Goal: Obtain resource: Download file/media

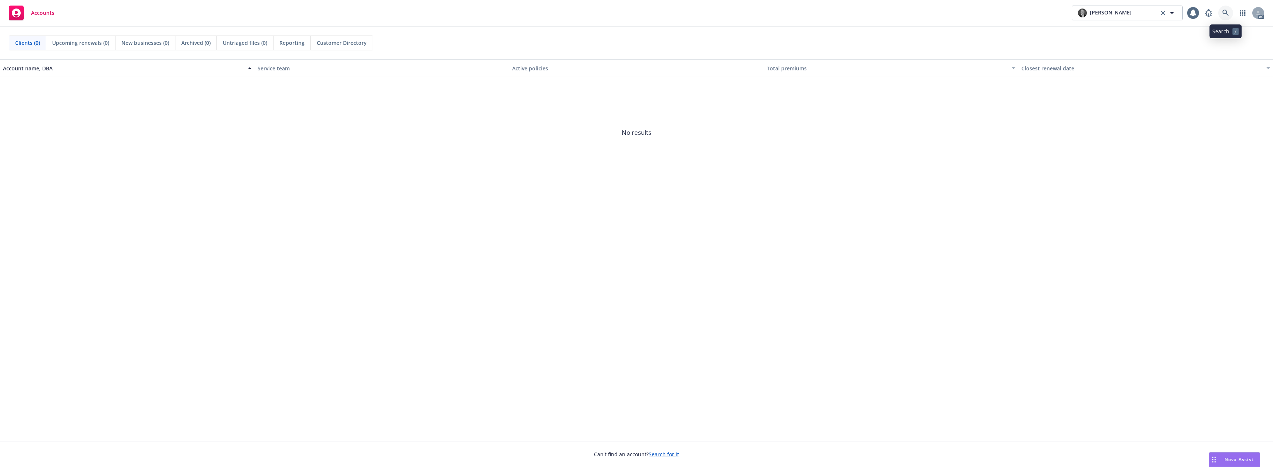
click at [1226, 12] on icon at bounding box center [1225, 13] width 7 height 7
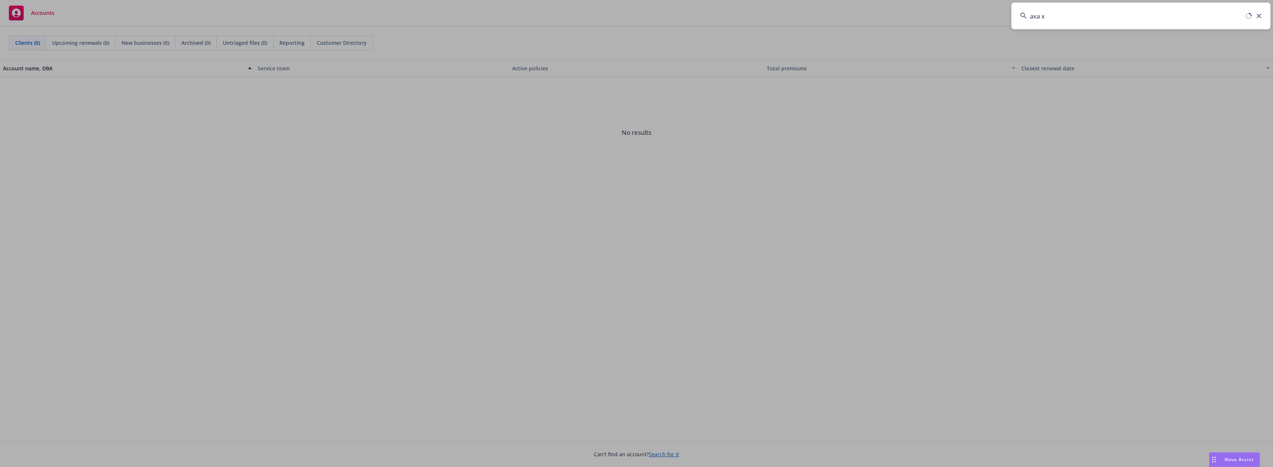
type input "axa xl"
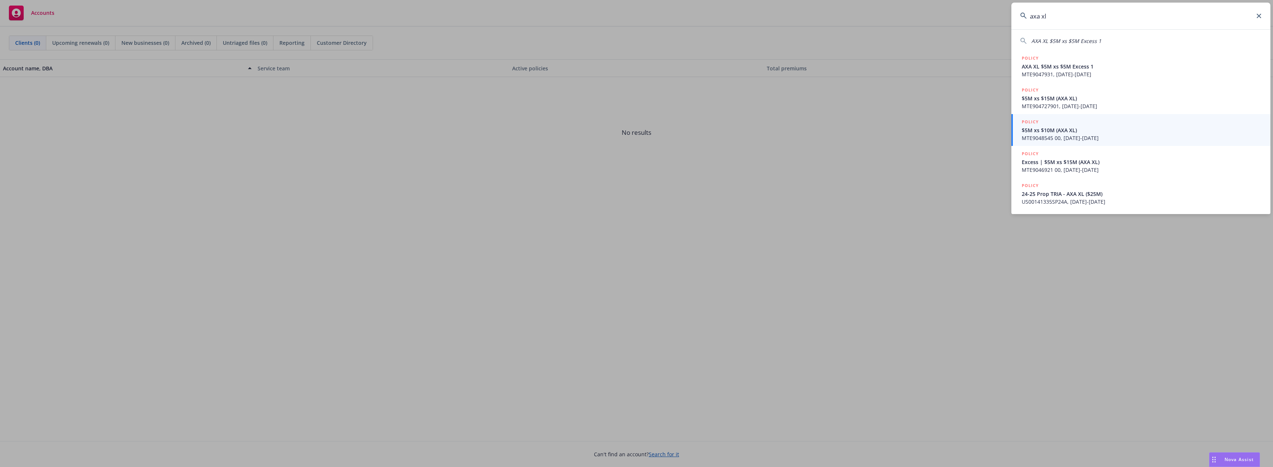
drag, startPoint x: 1060, startPoint y: 16, endPoint x: 964, endPoint y: 17, distance: 95.5
click at [964, 17] on div "axa xl AXA XL $5M xs $5M Excess 1 POLICY AXA XL $5M xs $5M Excess 1 MTE9047931,…" at bounding box center [636, 233] width 1273 height 467
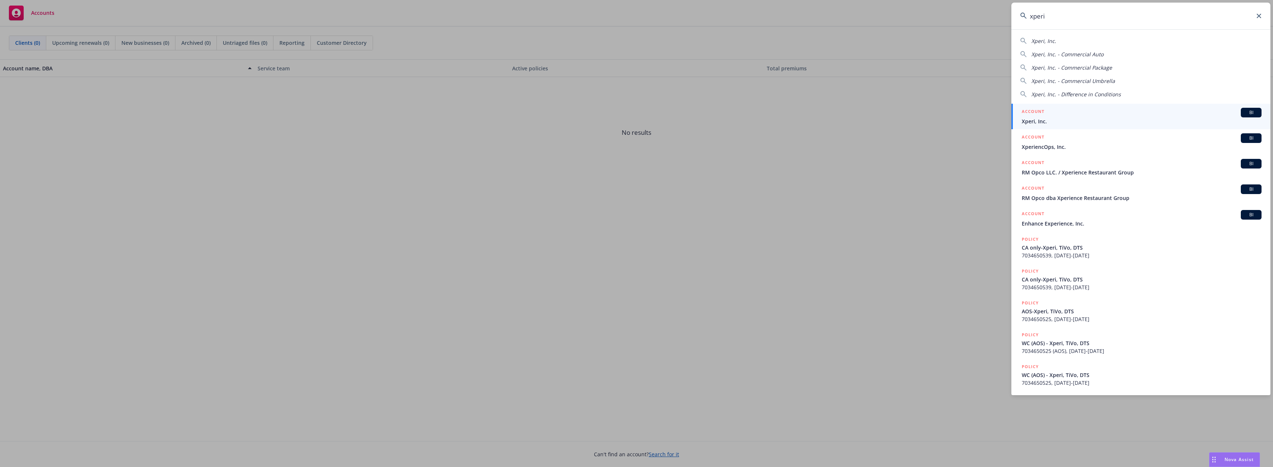
type input "xperi"
click at [1048, 121] on span "Xperi, Inc." at bounding box center [1142, 121] width 240 height 8
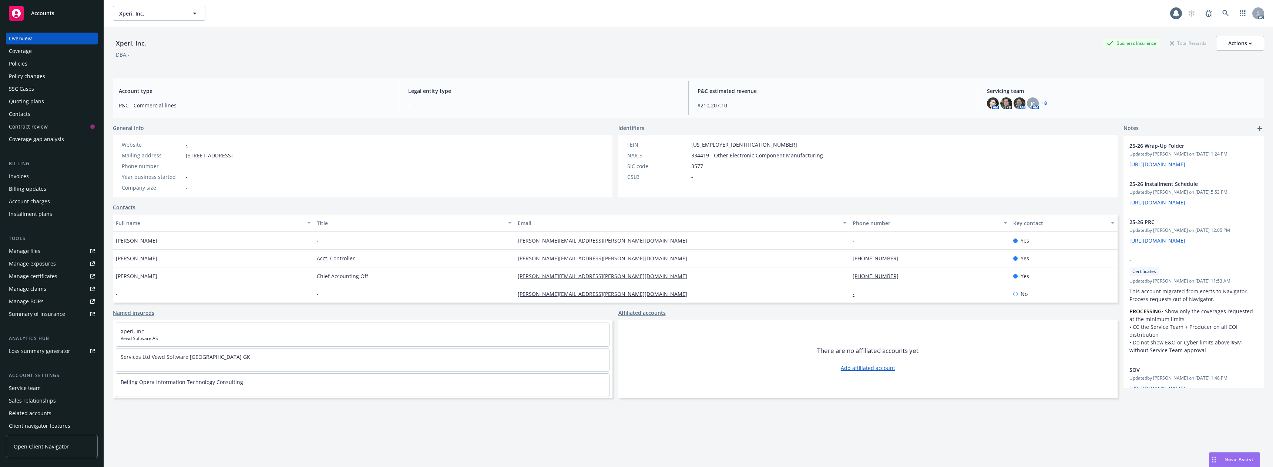
click at [33, 64] on div "Policies" at bounding box center [52, 64] width 86 height 12
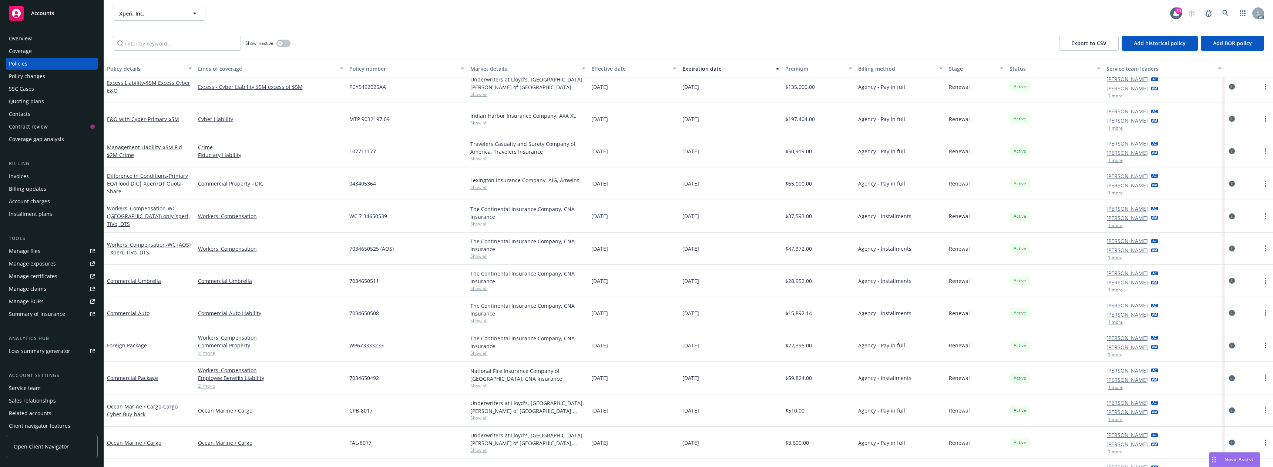
scroll to position [851, 0]
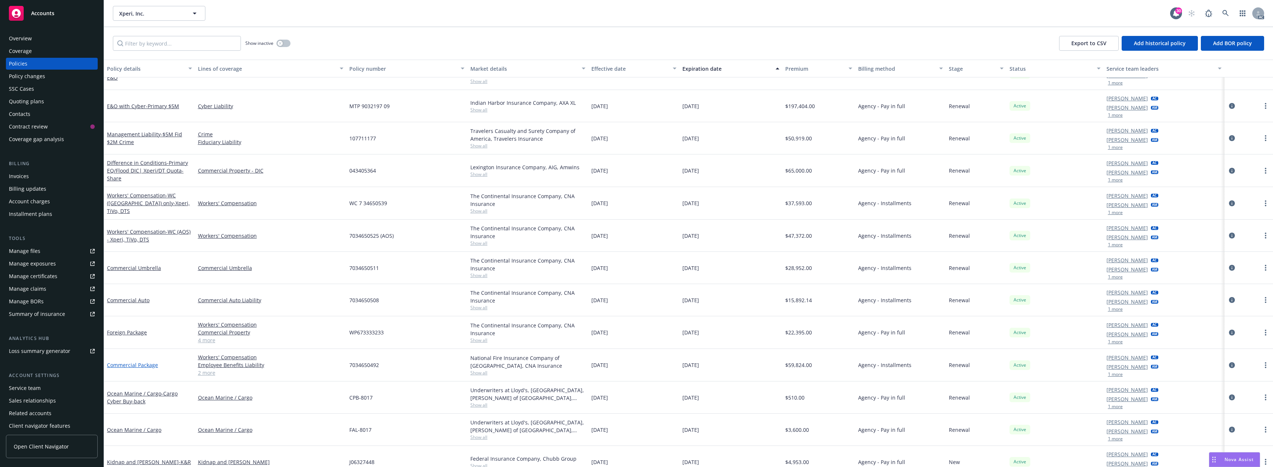
click at [150, 367] on link "Commercial Package" at bounding box center [132, 364] width 51 height 7
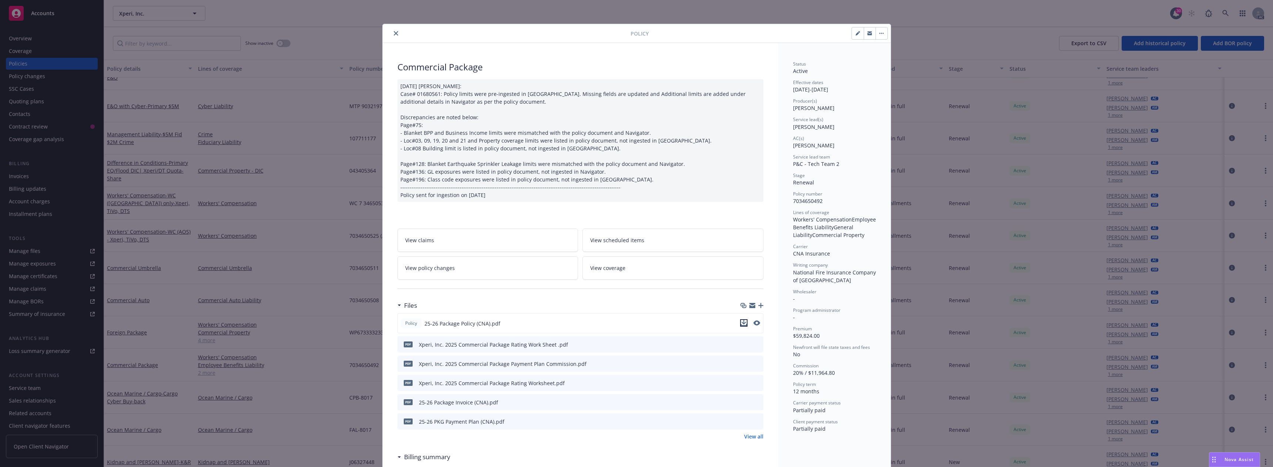
click at [741, 325] on icon "download file" at bounding box center [744, 325] width 6 height 2
click at [394, 34] on icon "close" at bounding box center [396, 33] width 4 height 4
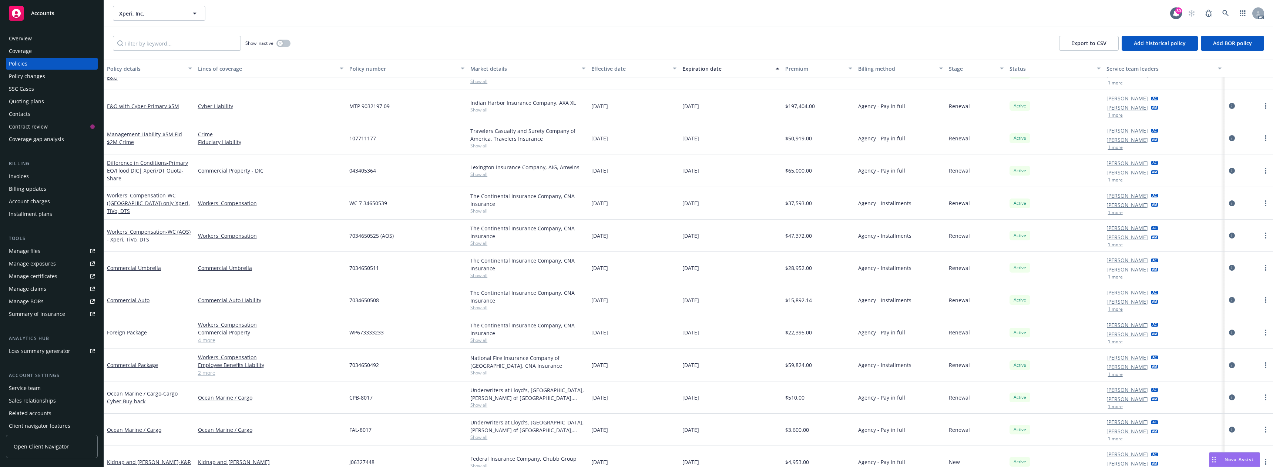
click at [1236, 460] on span "Nova Assist" at bounding box center [1239, 459] width 29 height 6
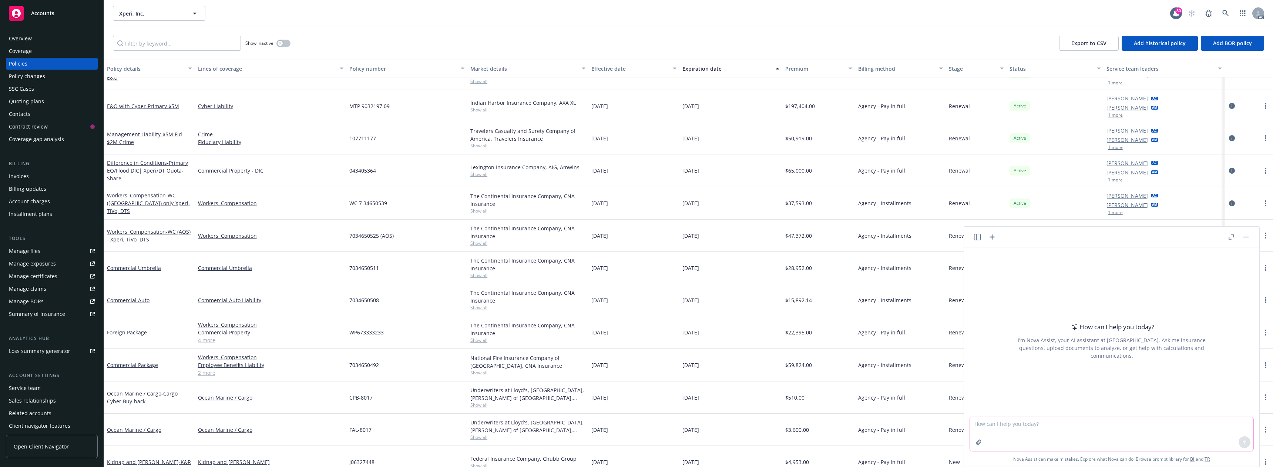
click at [1002, 425] on textarea at bounding box center [1111, 434] width 283 height 34
paste textarea "Lo Ipsum, Do sit amet co Adipis el seddoeiu tem incididu utlabore etdolo magn A…"
type textarea "Lo Ipsum, Do sit amet co Adipis el seddoeiu tem incididu utlabore etdolo magn A…"
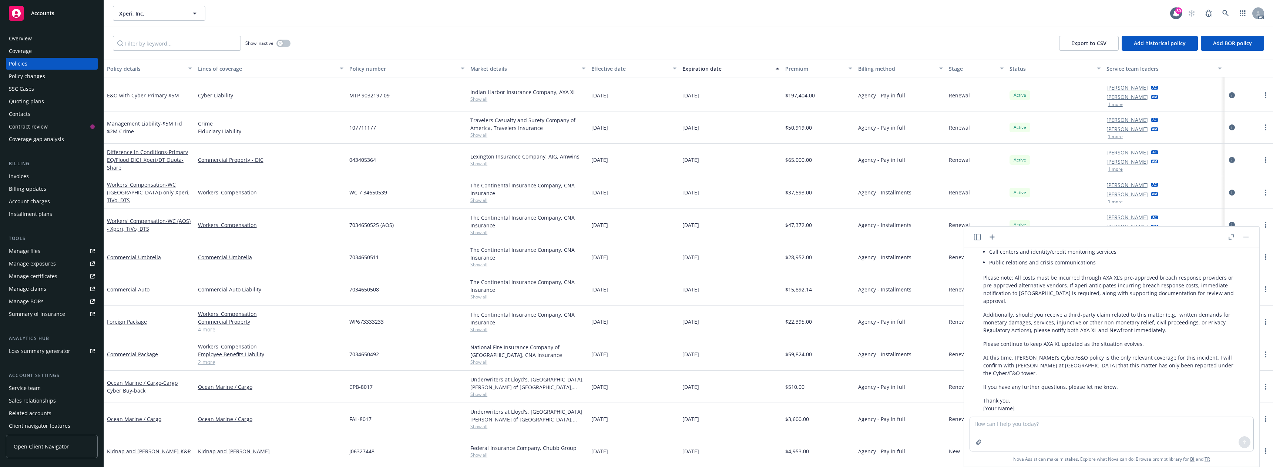
scroll to position [343, 0]
click at [1118, 391] on p "If you have any further questions, please let me know." at bounding box center [1111, 395] width 257 height 8
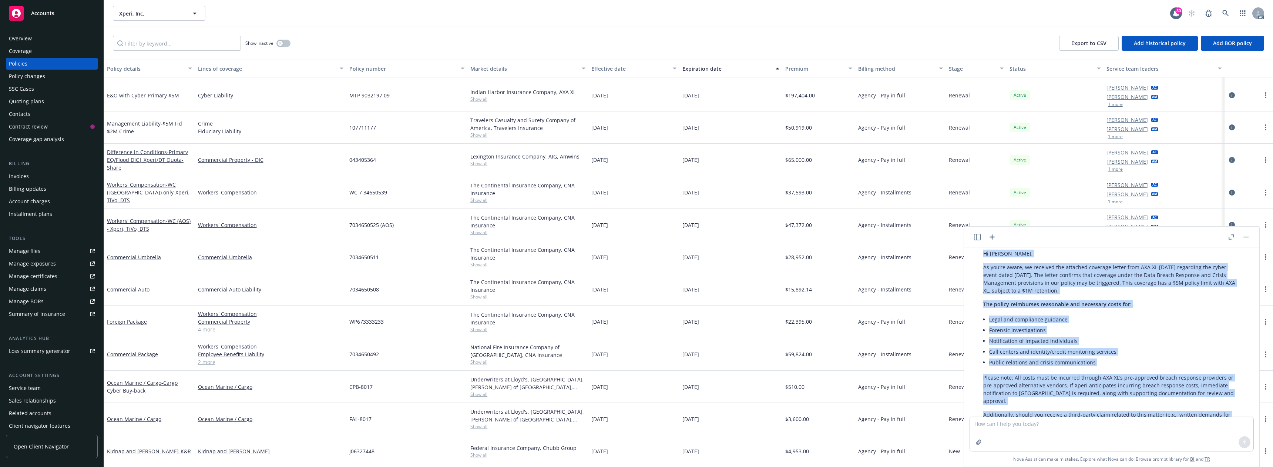
scroll to position [184, 0]
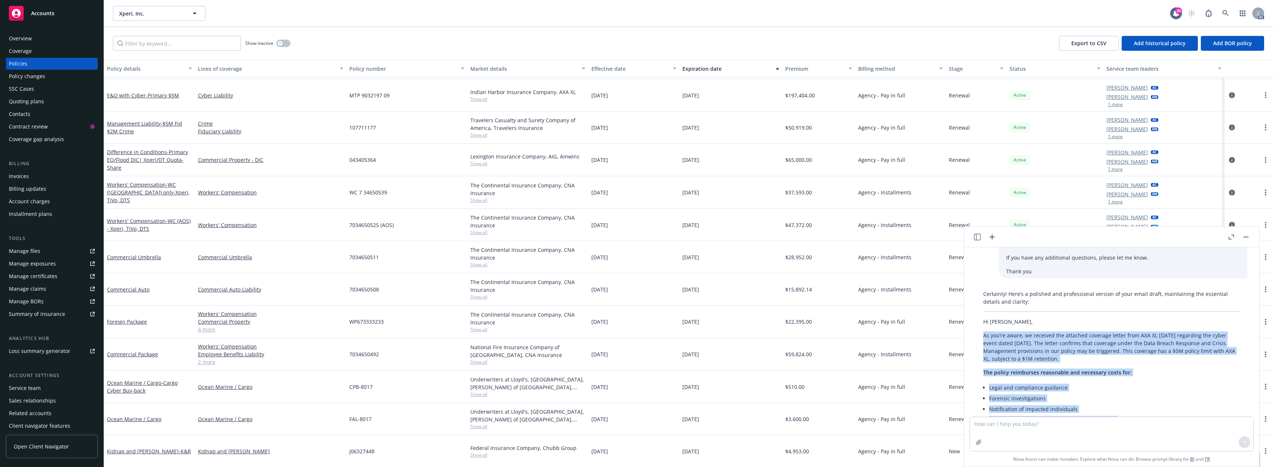
drag, startPoint x: 1118, startPoint y: 378, endPoint x: 979, endPoint y: 323, distance: 149.4
click at [979, 323] on div "Certainly! Here’s a polished and professional version of your email draft, main…" at bounding box center [1112, 449] width 272 height 324
copy div "Lo ips’do sitam, co adipisci eli seddoeiu temporin utlabo etdo MAG AL enim Admi…"
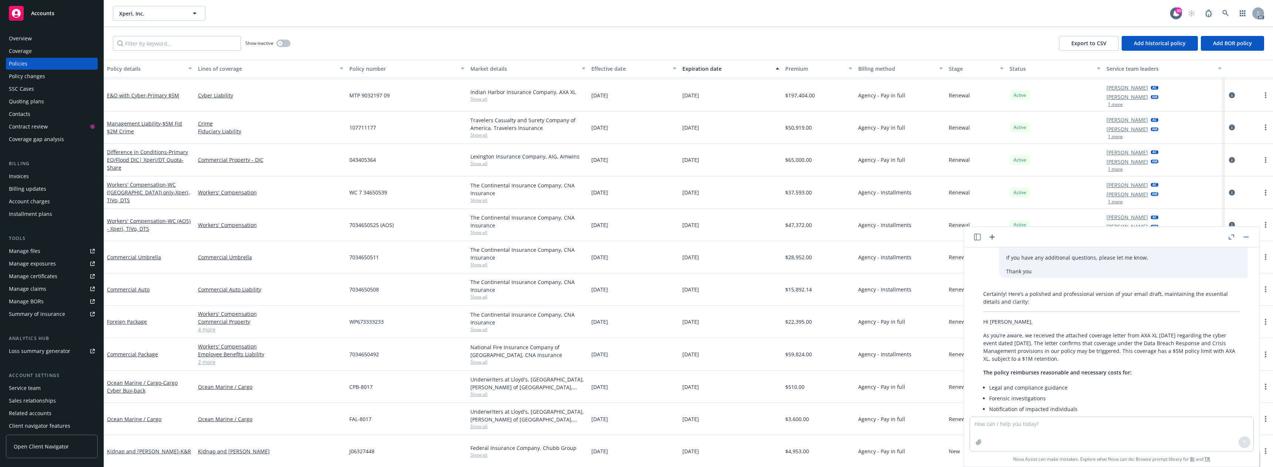
click at [1012, 35] on div "Show inactive Export to CSV Add historical policy Add BOR policy" at bounding box center [688, 43] width 1169 height 33
click at [1108, 104] on button "1 more" at bounding box center [1115, 104] width 15 height 4
click at [1020, 429] on textarea at bounding box center [1111, 434] width 283 height 34
paste textarea "Hi [PERSON_NAME], I wanted to follow up on the list of additional items that ar…"
type textarea "draft a follow up to this: Hi [PERSON_NAME], I wanted to follow up on the list …"
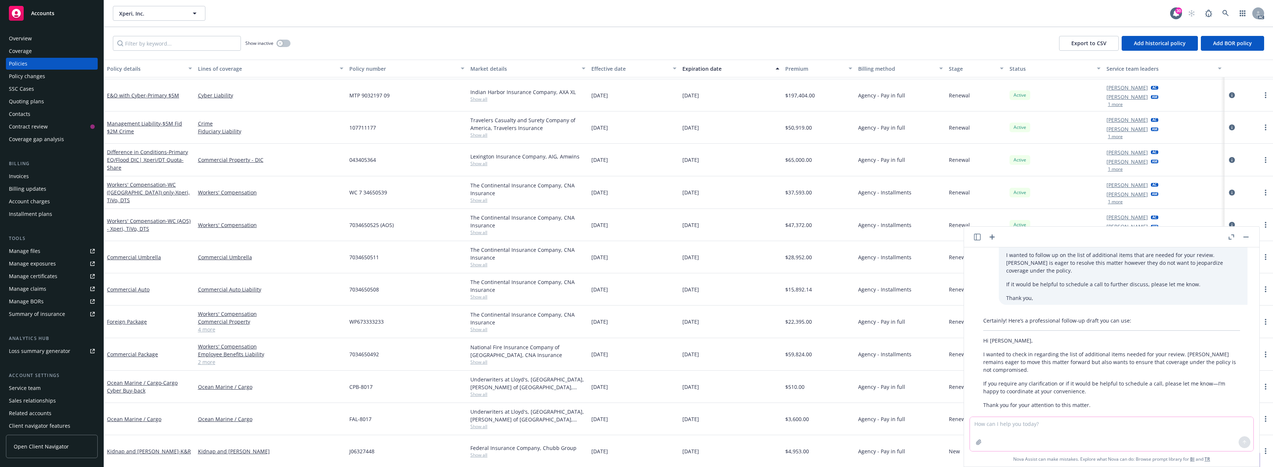
scroll to position [580, 0]
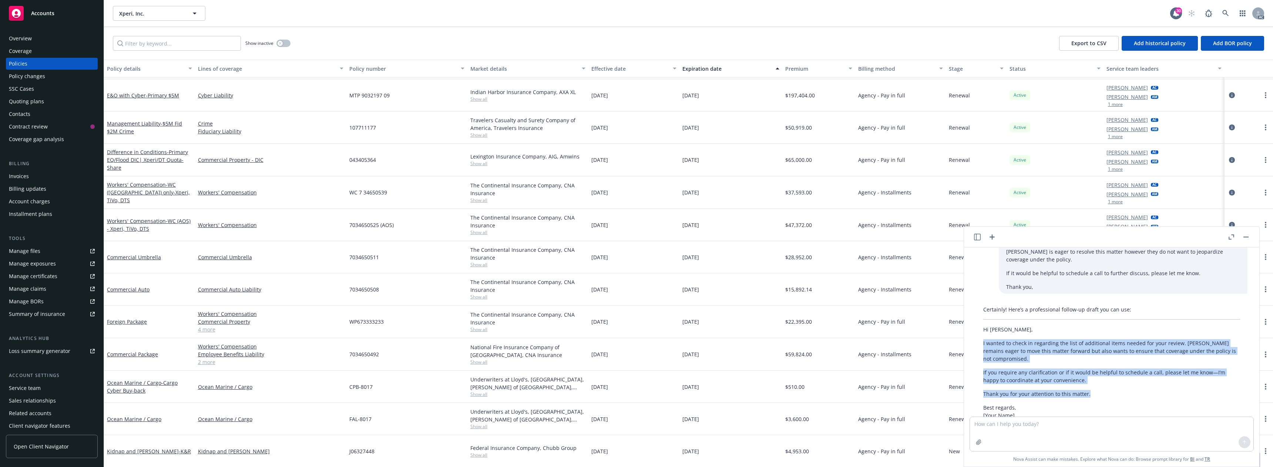
drag, startPoint x: 982, startPoint y: 316, endPoint x: 1115, endPoint y: 373, distance: 144.6
click at [1115, 373] on div "Certainly! Here’s a professional follow-up draft you can use: Hi [PERSON_NAME],…" at bounding box center [1112, 362] width 272 height 120
copy div "I wanted to check in regarding the list of additional items needed for your rev…"
